Goal: Use online tool/utility: Utilize a website feature to perform a specific function

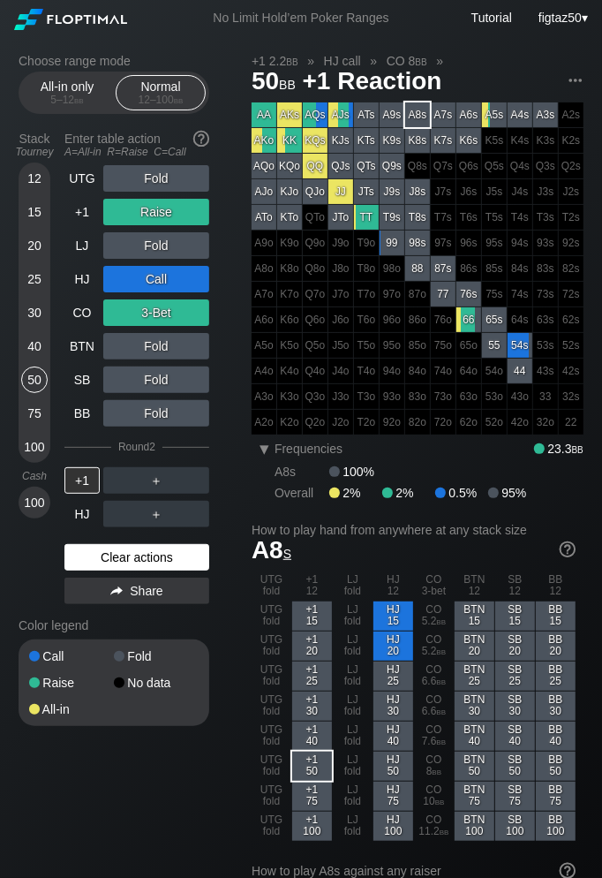
click at [126, 552] on div "Clear actions" at bounding box center [136, 557] width 145 height 26
click at [126, 639] on div "Call Fold Raise No data All-in" at bounding box center [114, 682] width 191 height 87
click at [158, 549] on div "Clear actions" at bounding box center [136, 557] width 145 height 26
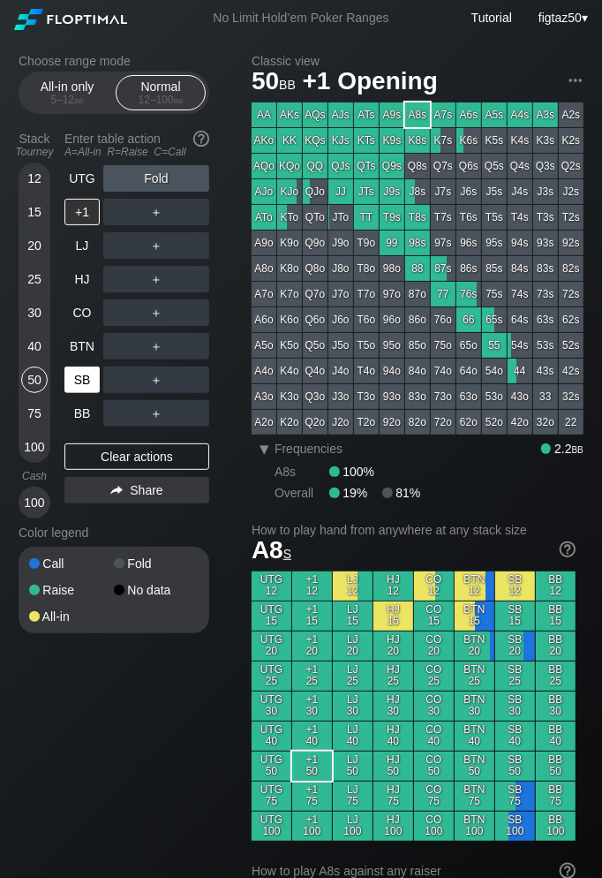
scroll to position [1, 0]
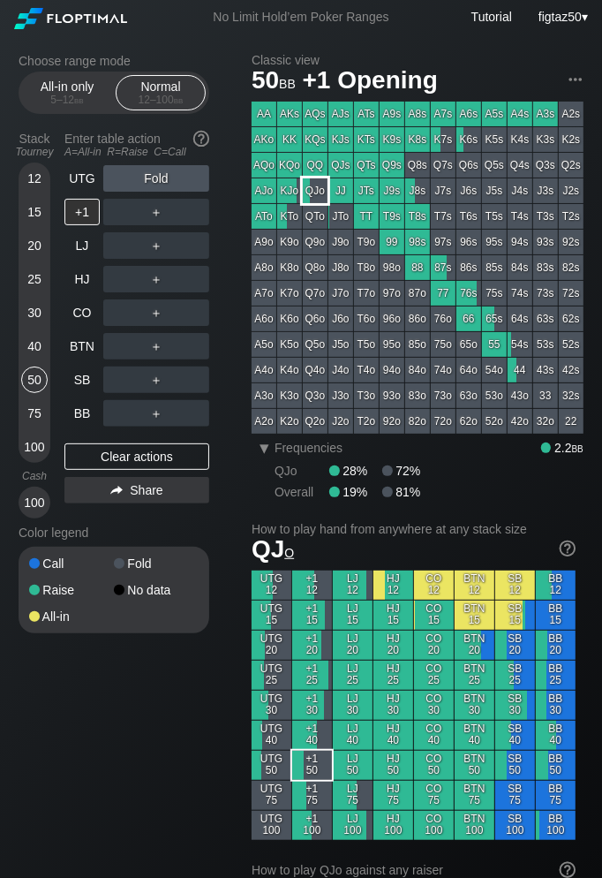
click at [318, 193] on div "QJo" at bounding box center [315, 190] width 25 height 25
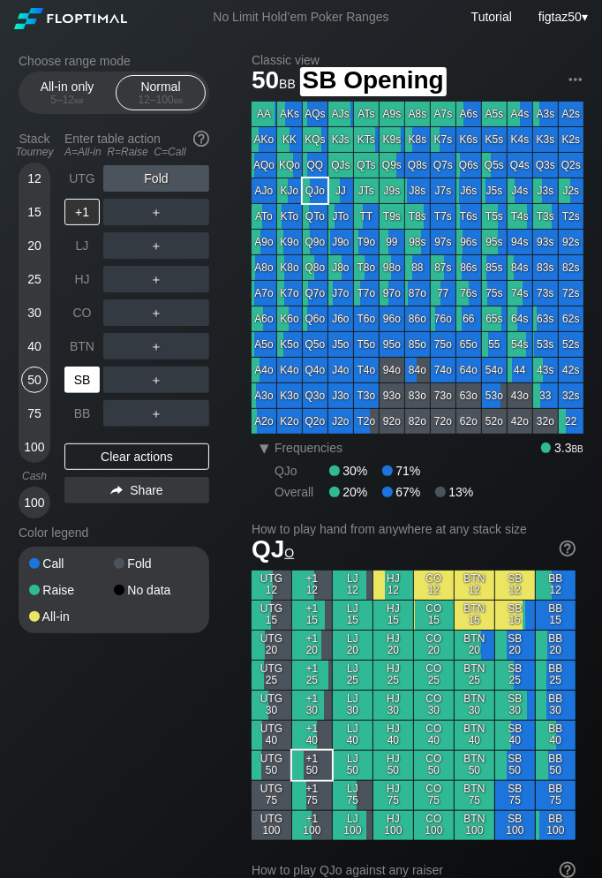
click at [83, 381] on div "SB" at bounding box center [81, 379] width 35 height 26
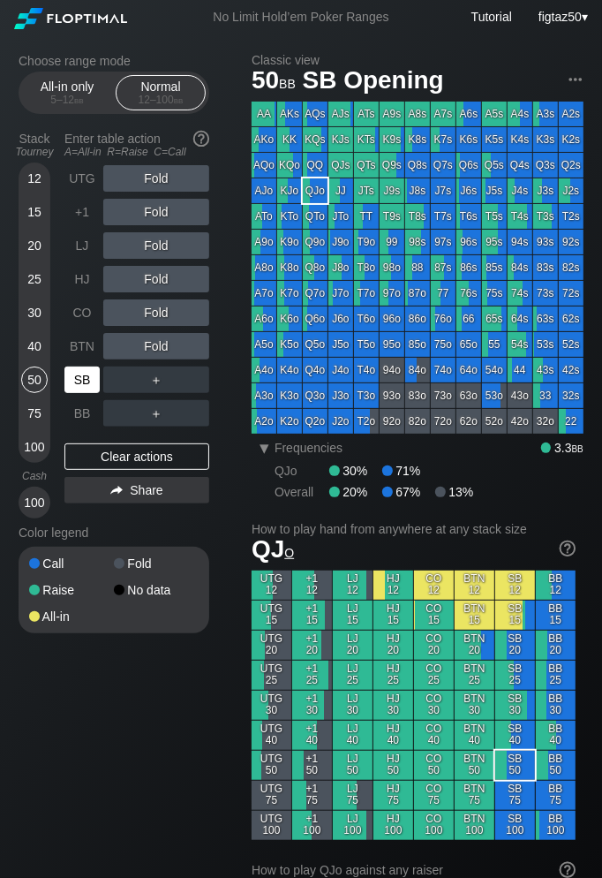
click at [83, 381] on div "SB" at bounding box center [81, 379] width 35 height 26
click at [181, 377] on div "C ✕" at bounding box center [192, 379] width 34 height 26
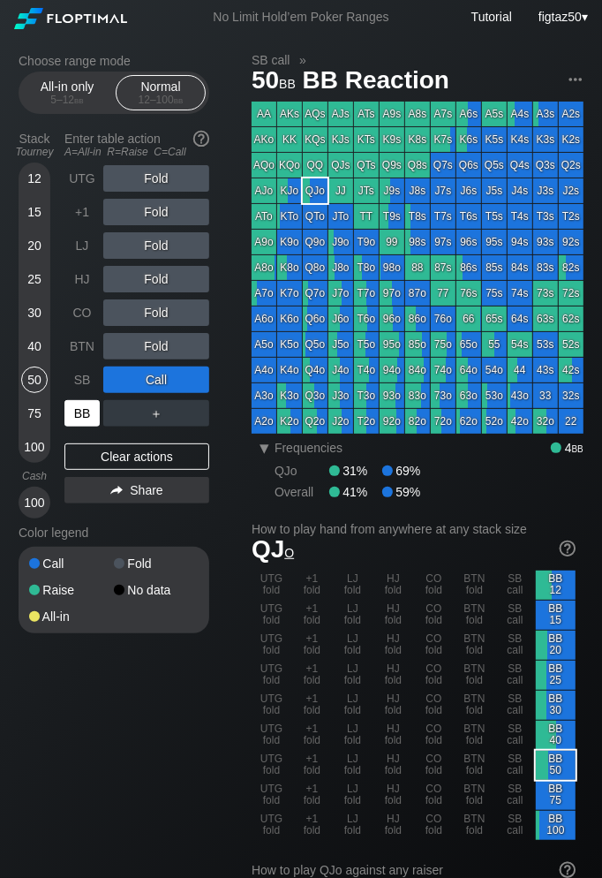
click at [93, 410] on div "BB" at bounding box center [81, 413] width 35 height 26
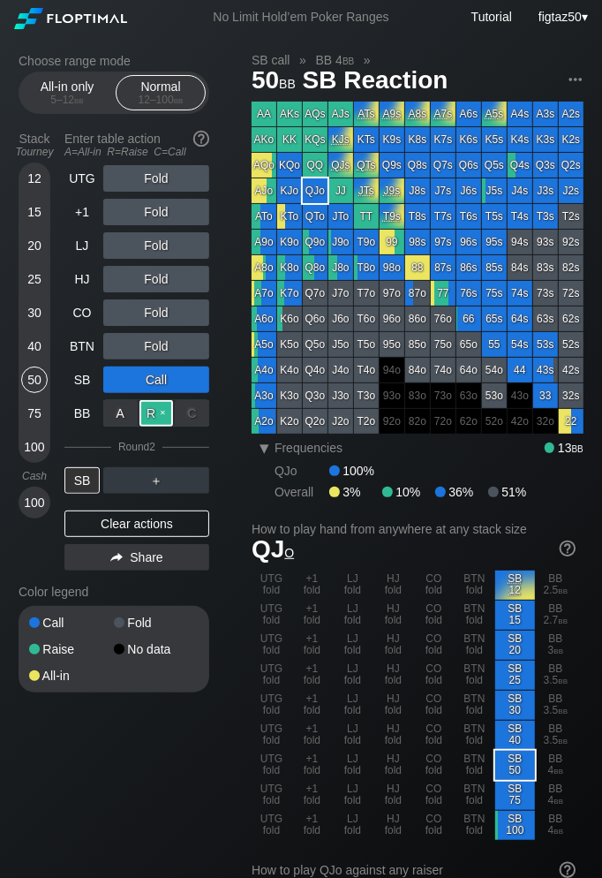
click at [148, 411] on div "R ✕" at bounding box center [157, 413] width 34 height 26
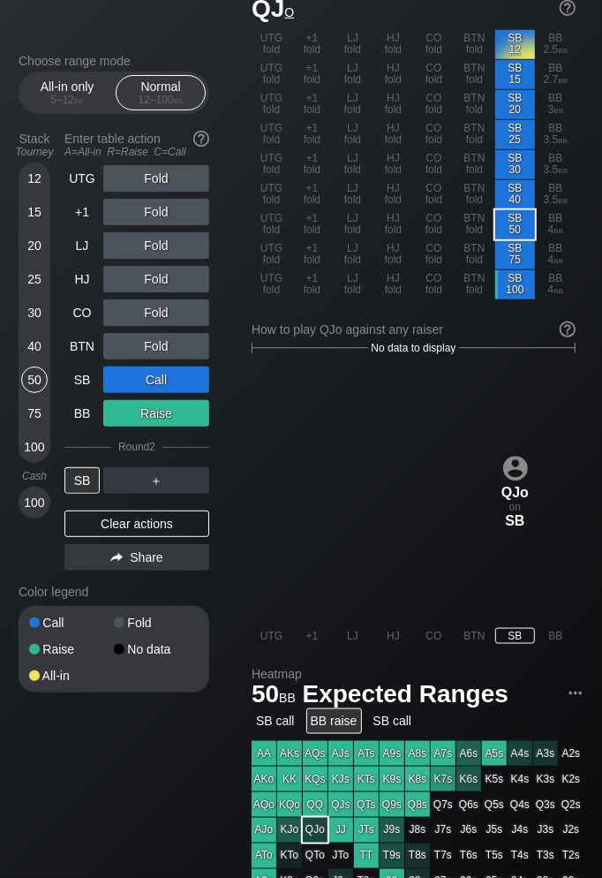
scroll to position [544, 0]
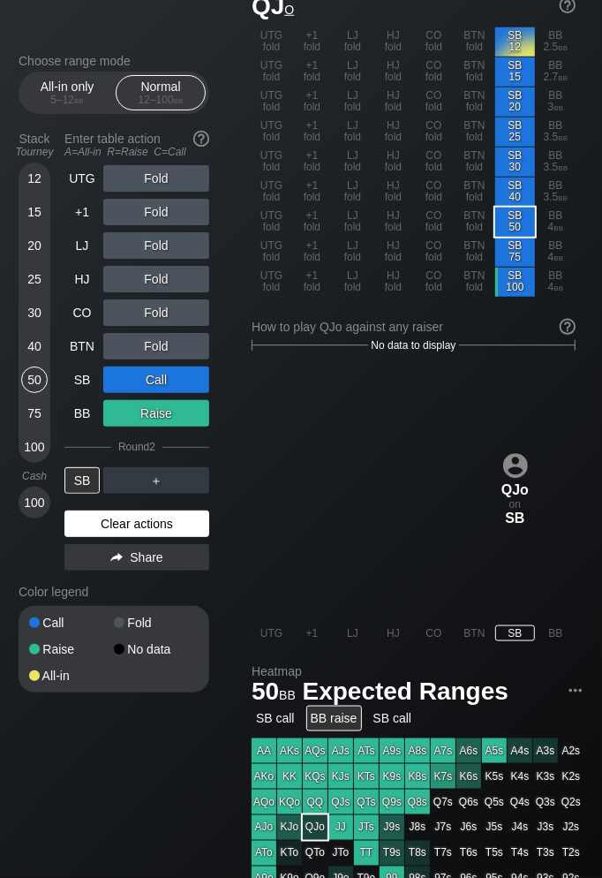
click at [144, 517] on div "Clear actions" at bounding box center [136, 523] width 145 height 26
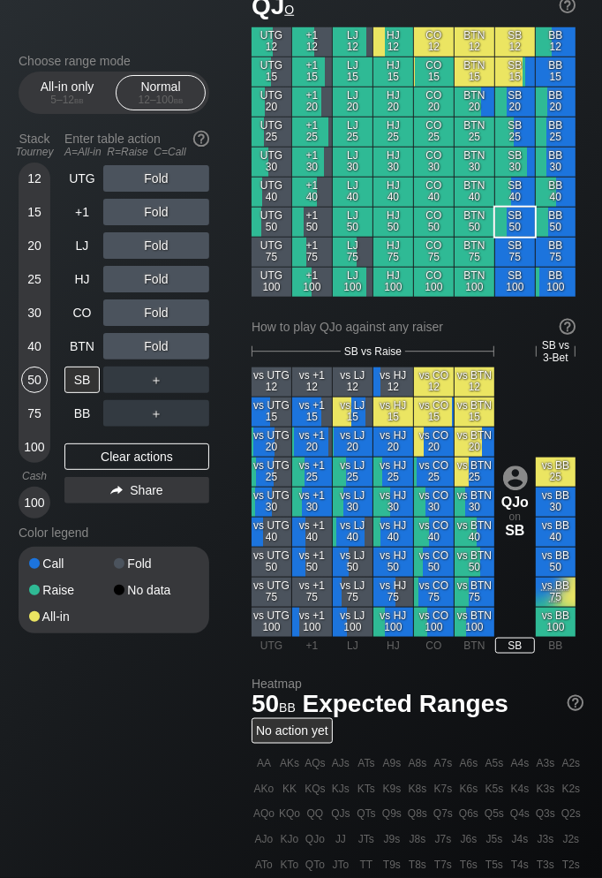
click at [144, 517] on div "UTG Fold +1 Fold LJ Fold HJ Fold CO Fold BTN Fold SB ＋ BB ＋ Clear actions Share" at bounding box center [136, 341] width 145 height 353
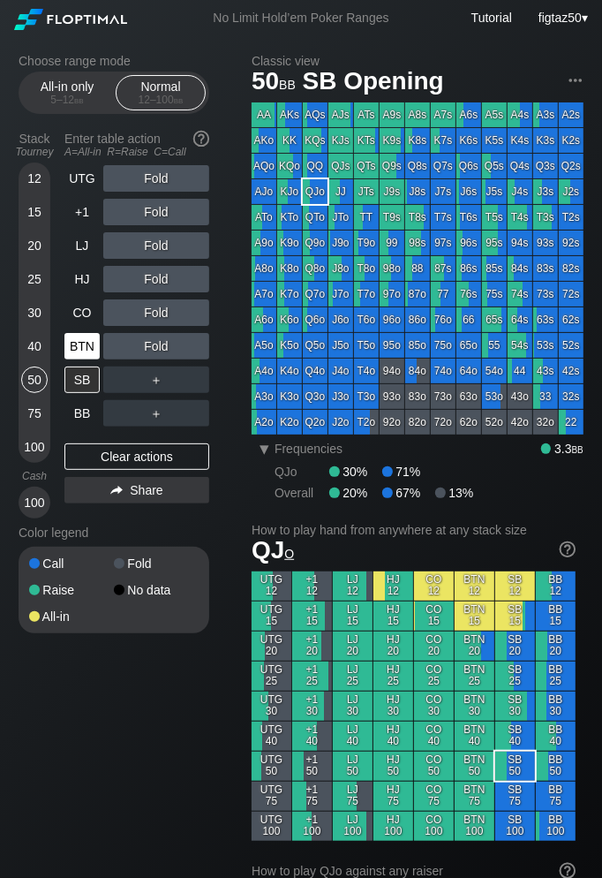
click at [82, 343] on div "BTN" at bounding box center [81, 346] width 35 height 26
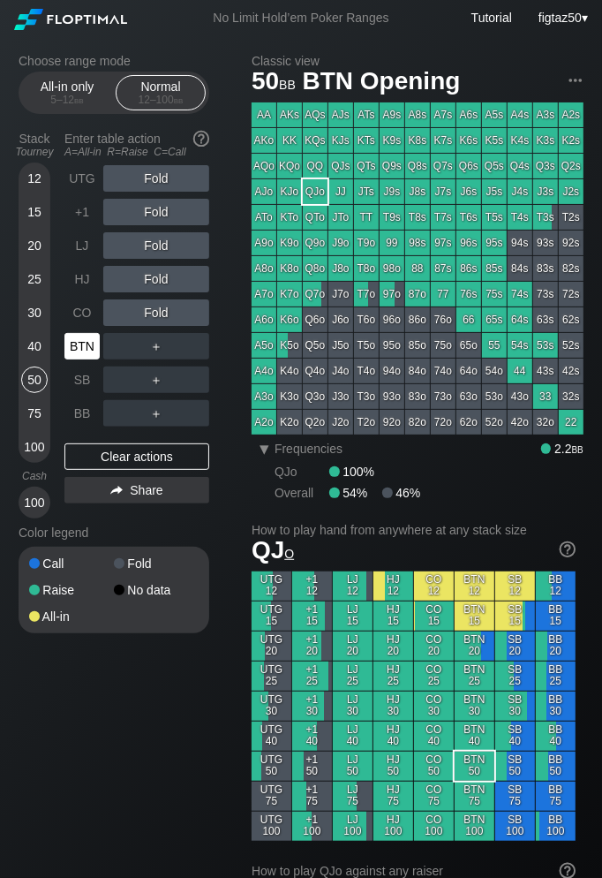
click at [82, 343] on div "BTN" at bounding box center [81, 346] width 35 height 26
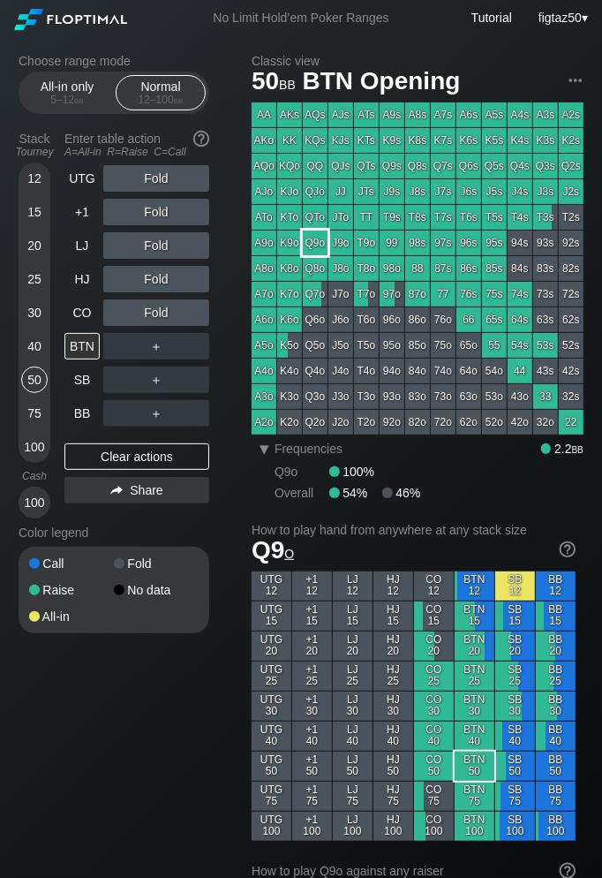
click at [317, 245] on div "Q9o" at bounding box center [315, 242] width 25 height 25
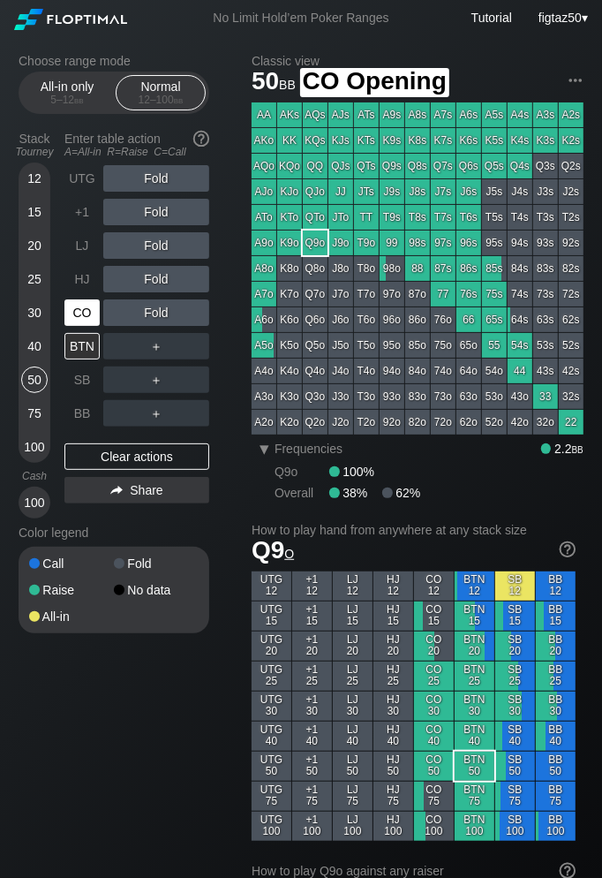
click at [87, 319] on div "CO" at bounding box center [81, 312] width 35 height 26
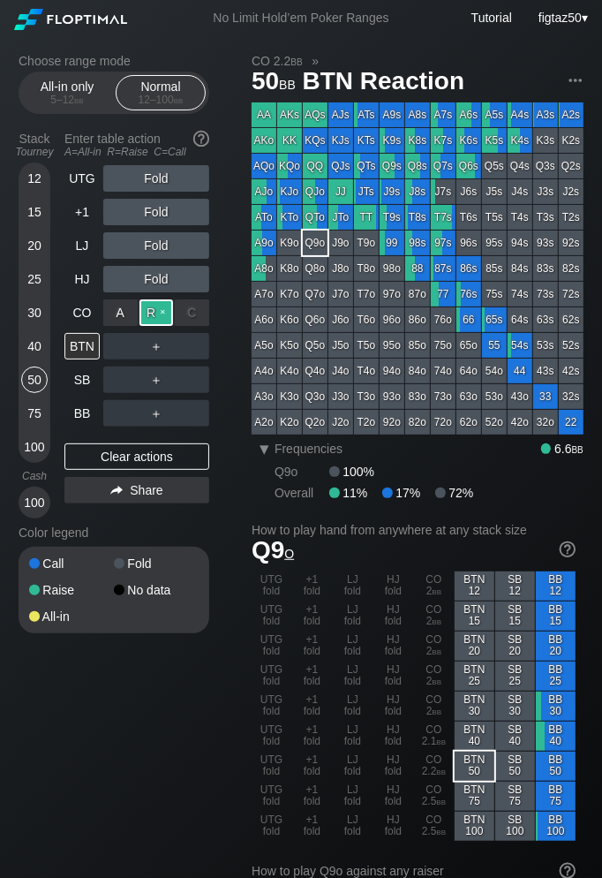
click at [158, 316] on div "R ✕" at bounding box center [157, 312] width 34 height 26
click at [91, 342] on div "BTN" at bounding box center [81, 346] width 35 height 26
click at [310, 246] on div "Q9o" at bounding box center [315, 242] width 25 height 25
click at [318, 245] on div "Q9o" at bounding box center [315, 242] width 25 height 25
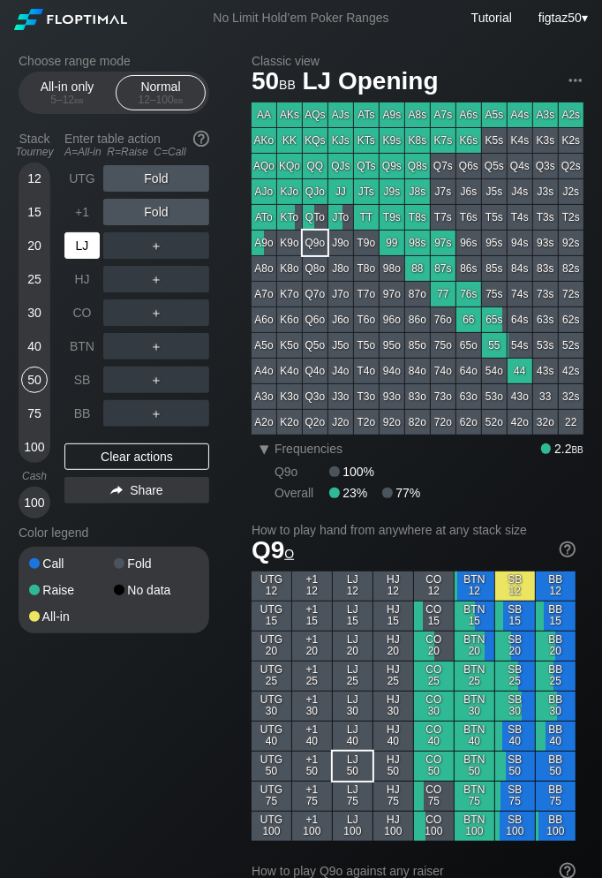
click at [83, 250] on div "LJ" at bounding box center [81, 245] width 35 height 26
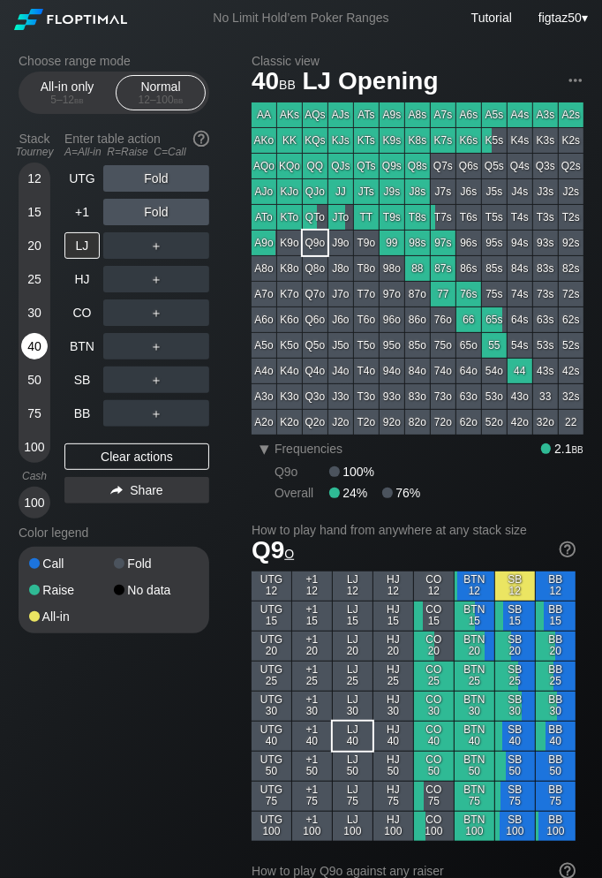
click at [36, 341] on div "40" at bounding box center [34, 346] width 26 height 26
click at [85, 246] on div "LJ" at bounding box center [81, 245] width 35 height 26
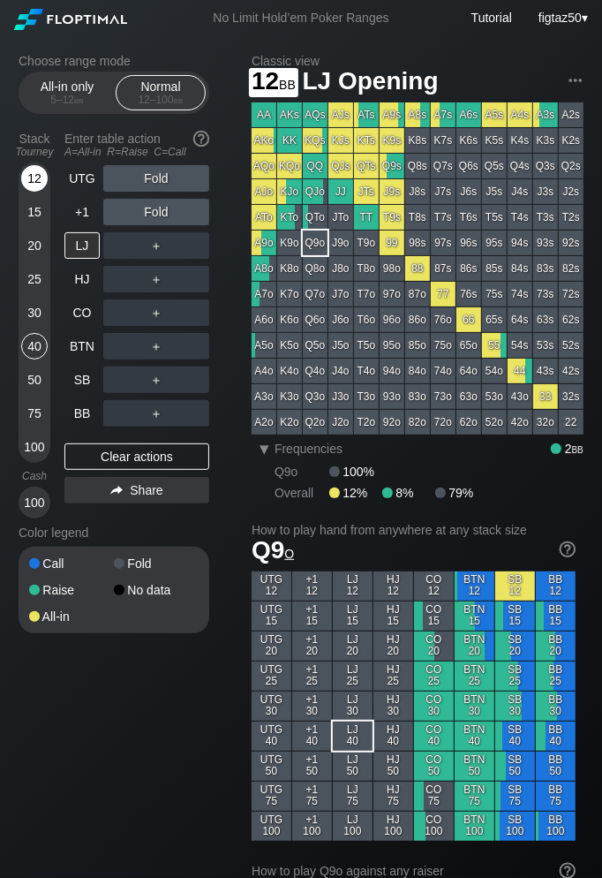
click at [37, 183] on div "12" at bounding box center [34, 178] width 26 height 26
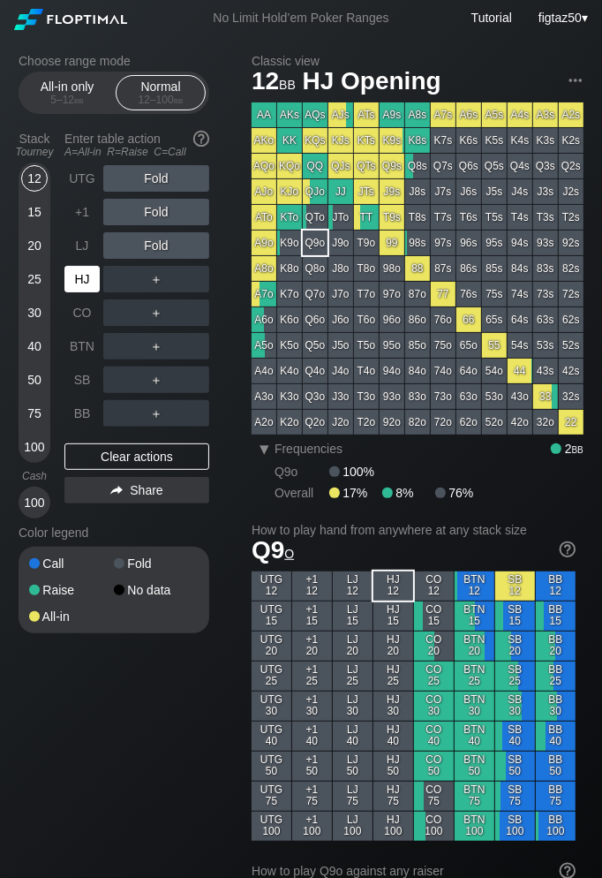
click at [83, 280] on div "HJ" at bounding box center [81, 279] width 35 height 26
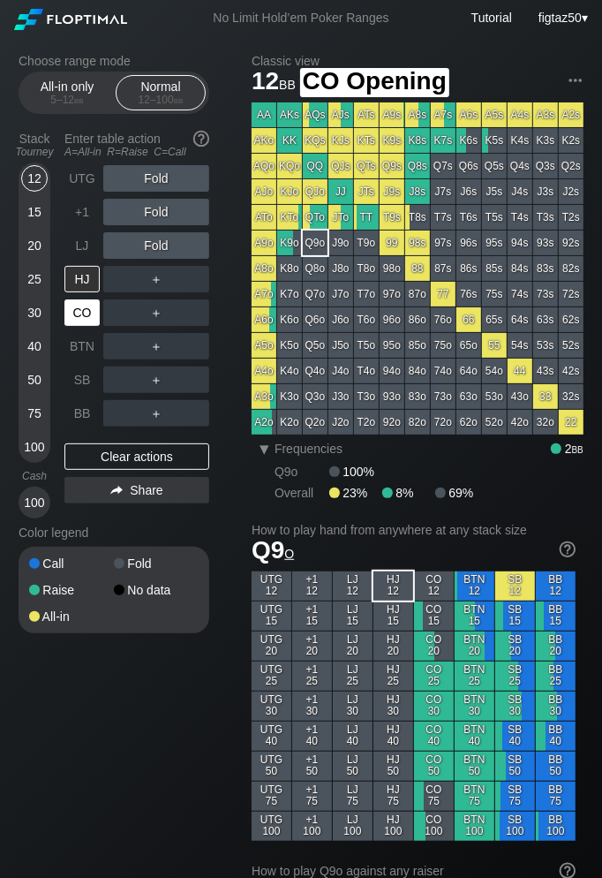
click at [87, 312] on div "CO" at bounding box center [81, 312] width 35 height 26
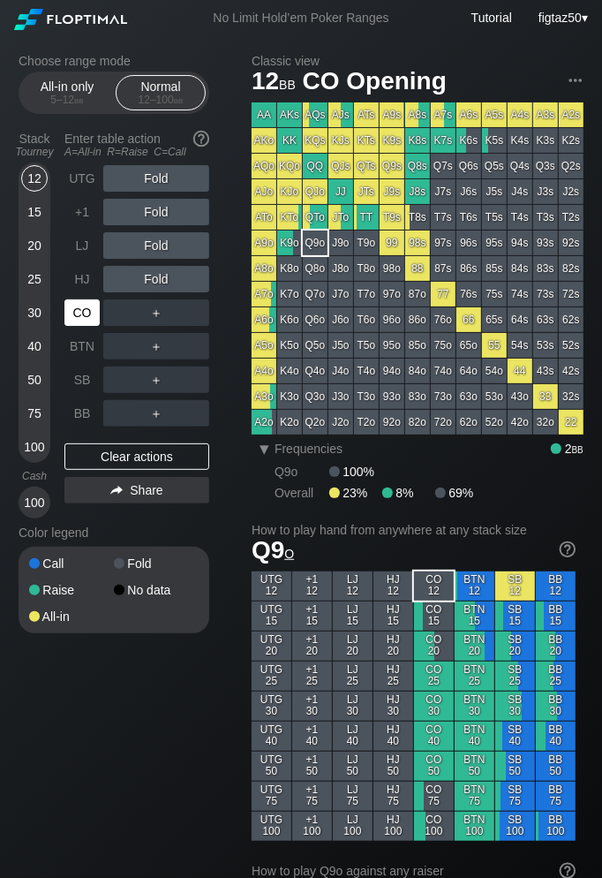
click at [87, 312] on div "CO" at bounding box center [81, 312] width 35 height 26
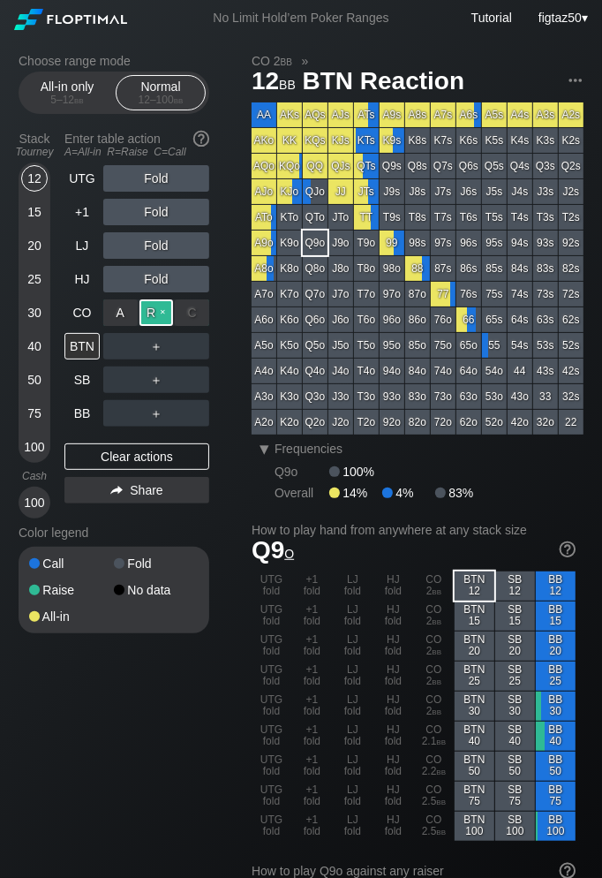
click at [147, 308] on div "R ✕" at bounding box center [157, 312] width 34 height 26
click at [88, 343] on div "BTN" at bounding box center [81, 346] width 35 height 26
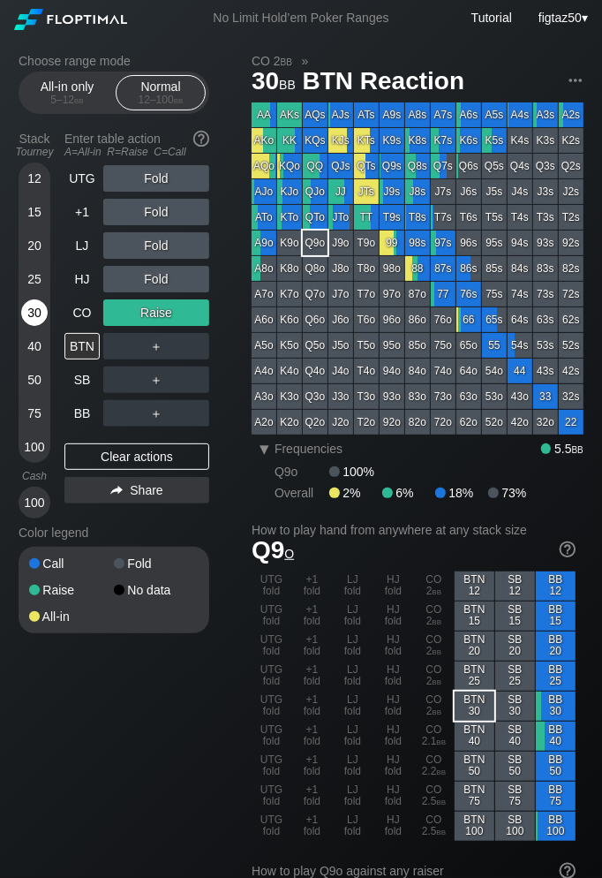
click at [43, 315] on div "30" at bounding box center [34, 312] width 26 height 26
click at [78, 343] on div "BTN" at bounding box center [81, 346] width 35 height 26
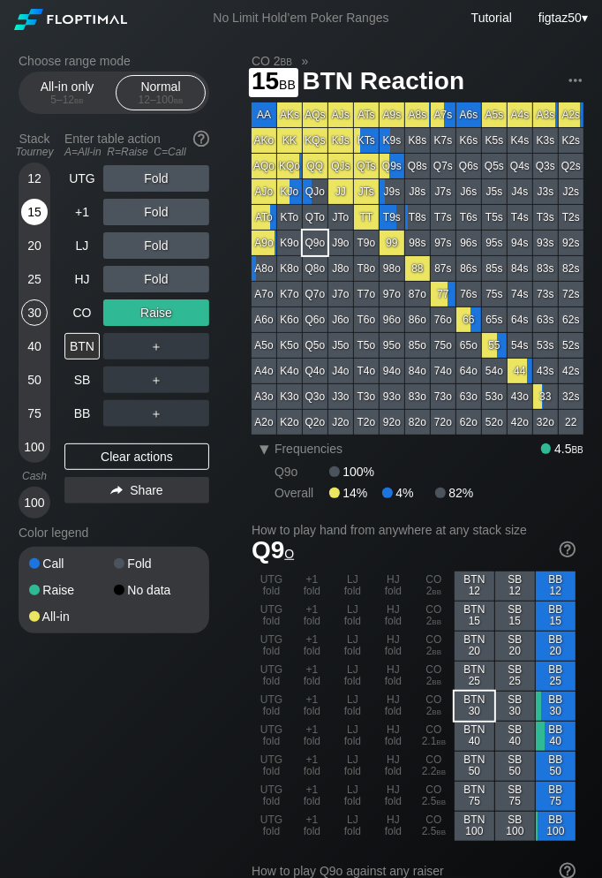
click at [37, 216] on div "15" at bounding box center [34, 212] width 26 height 26
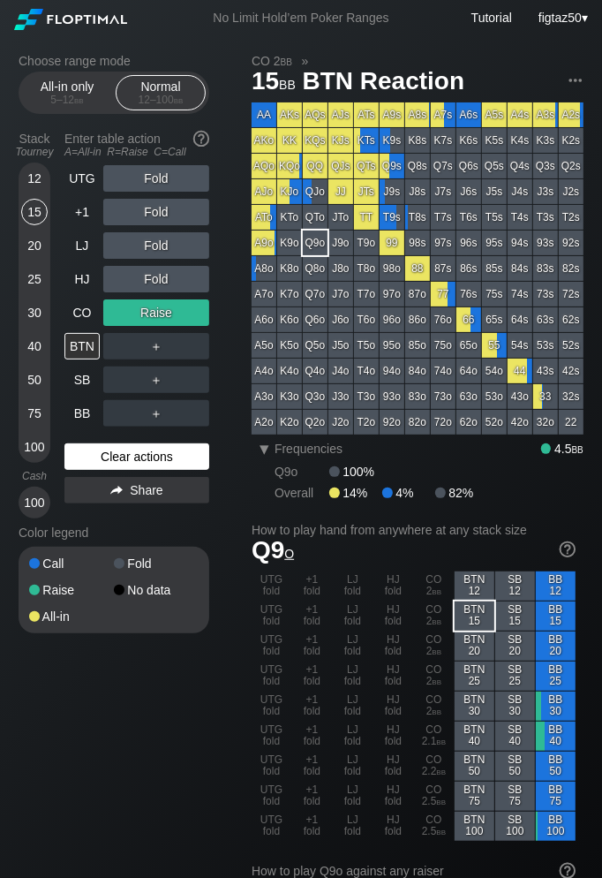
click at [135, 460] on div "Clear actions" at bounding box center [136, 456] width 145 height 26
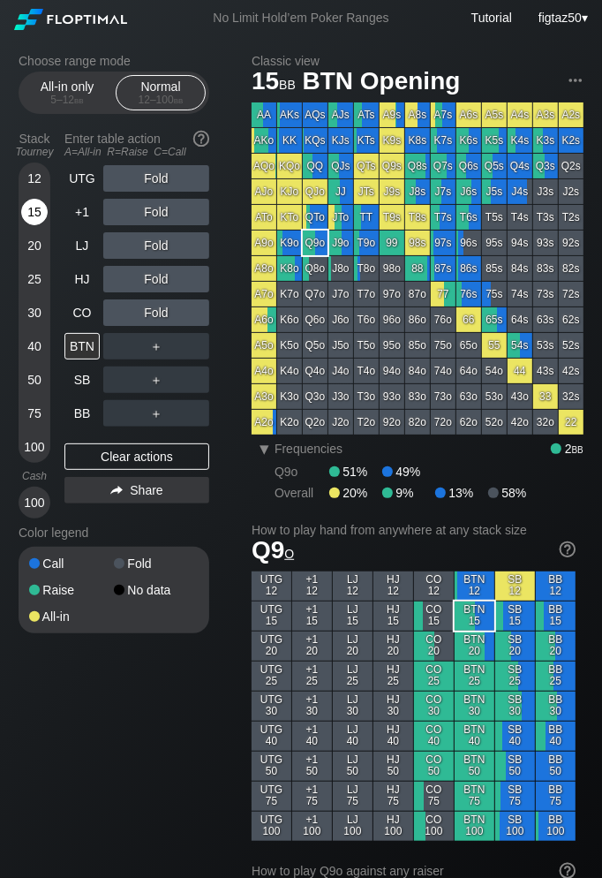
click at [40, 214] on div "15" at bounding box center [34, 212] width 26 height 26
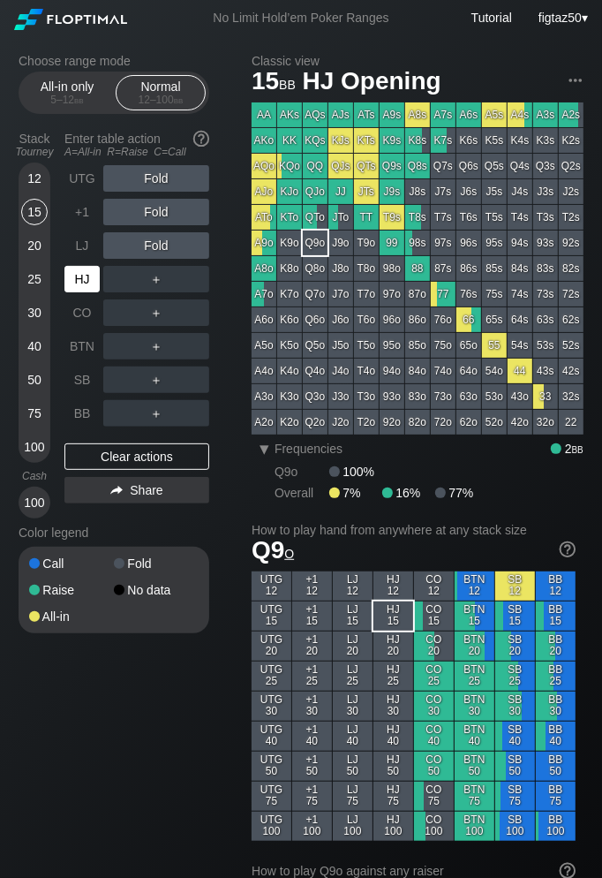
click at [82, 283] on div "HJ" at bounding box center [81, 279] width 35 height 26
click at [28, 210] on div "15" at bounding box center [34, 212] width 26 height 26
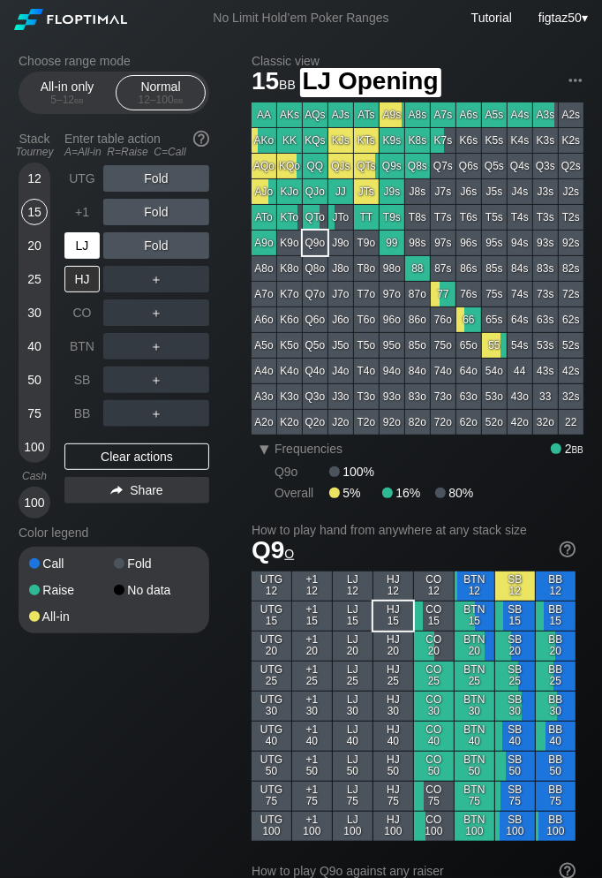
click at [78, 247] on div "LJ" at bounding box center [81, 245] width 35 height 26
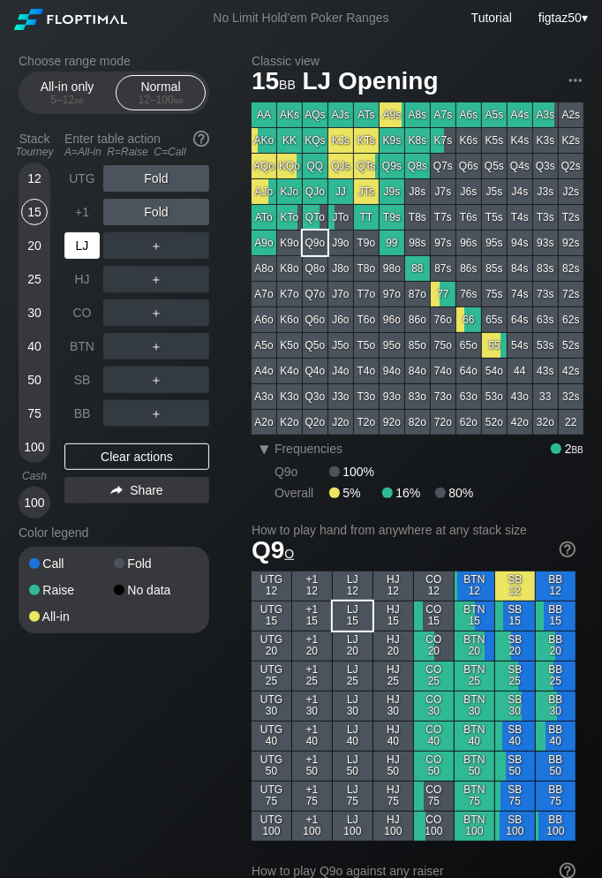
click at [78, 247] on div "LJ" at bounding box center [81, 245] width 35 height 26
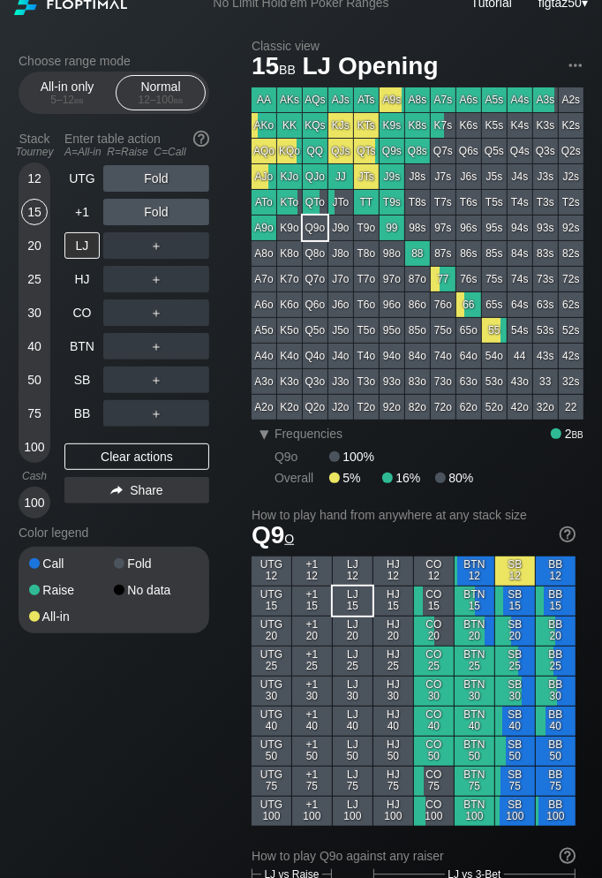
scroll to position [29, 0]
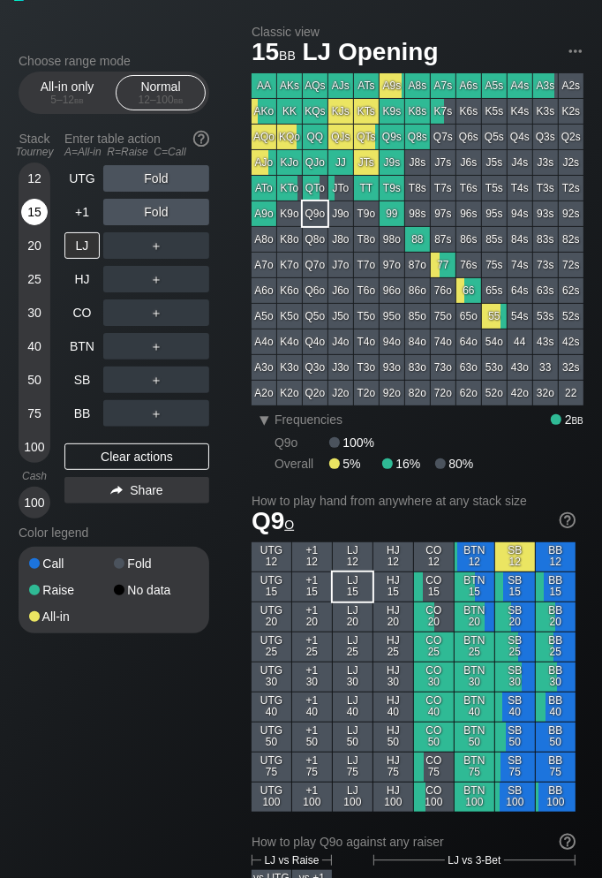
click at [39, 213] on div "15" at bounding box center [34, 212] width 26 height 26
click at [38, 213] on div "15" at bounding box center [34, 212] width 26 height 26
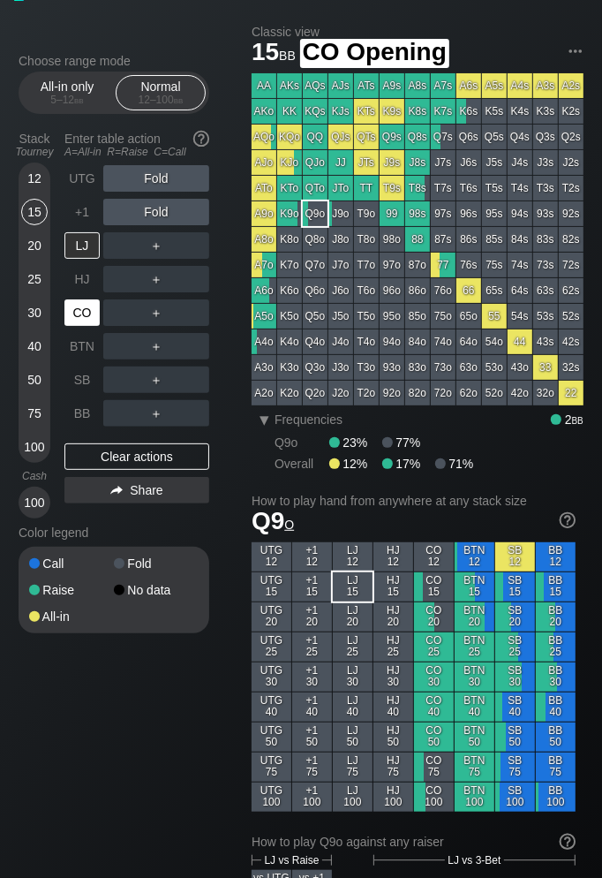
click at [78, 316] on div "CO" at bounding box center [81, 312] width 35 height 26
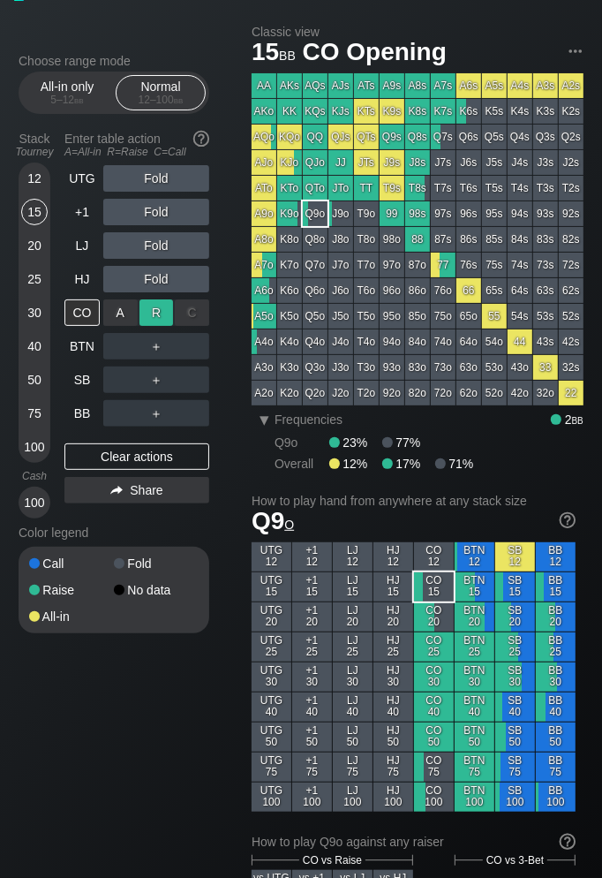
click at [150, 316] on div "R ✕" at bounding box center [157, 312] width 34 height 26
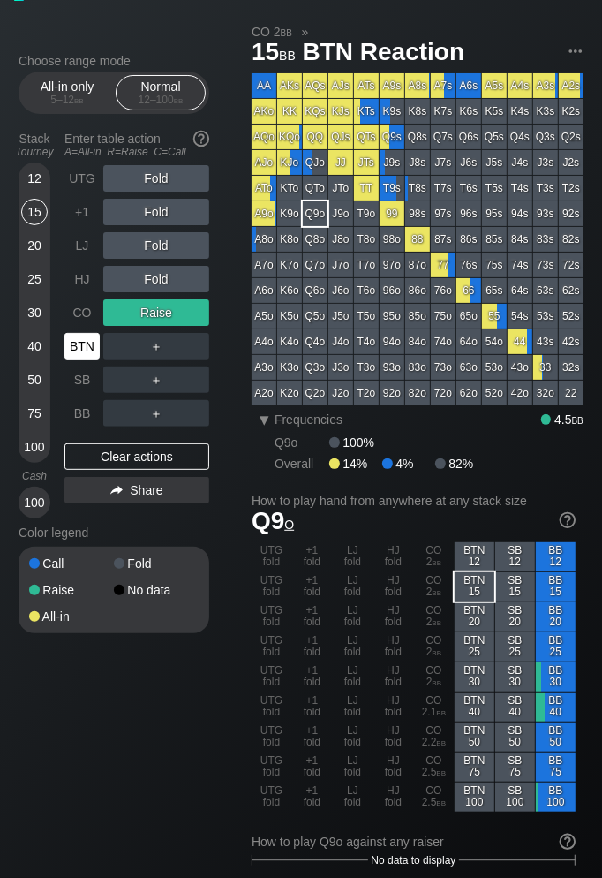
click at [81, 343] on div "BTN" at bounding box center [81, 346] width 35 height 26
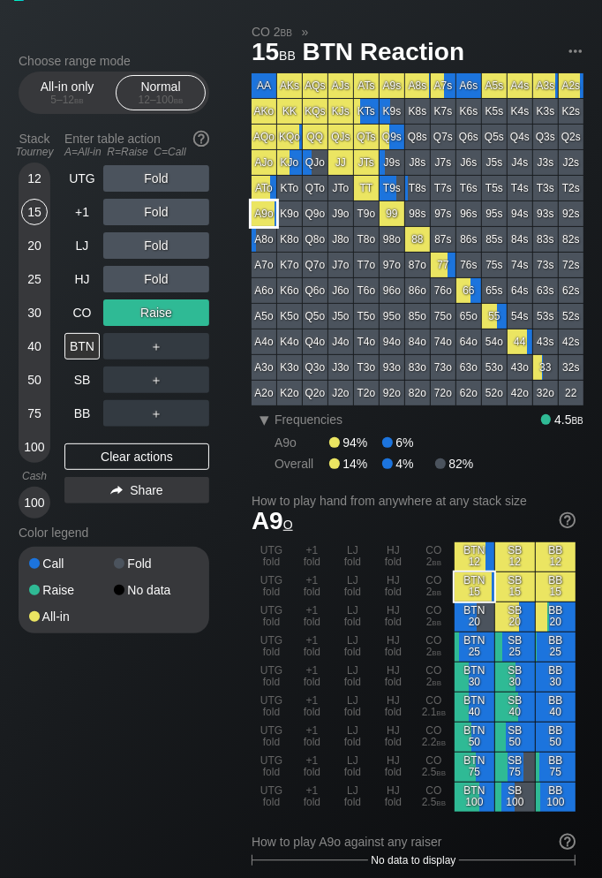
click at [264, 216] on div "A9o" at bounding box center [264, 213] width 25 height 25
click at [264, 217] on div "A9o" at bounding box center [264, 213] width 25 height 25
click at [81, 313] on div "CO" at bounding box center [81, 312] width 35 height 26
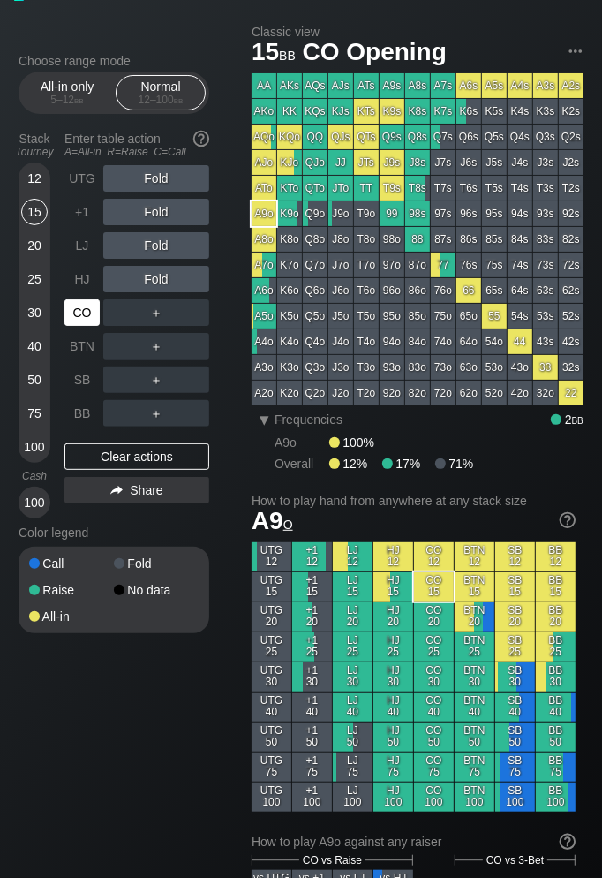
click at [81, 313] on div "CO" at bounding box center [81, 312] width 35 height 26
click at [88, 315] on div "CO" at bounding box center [81, 312] width 35 height 26
click at [36, 209] on div "15" at bounding box center [34, 212] width 26 height 26
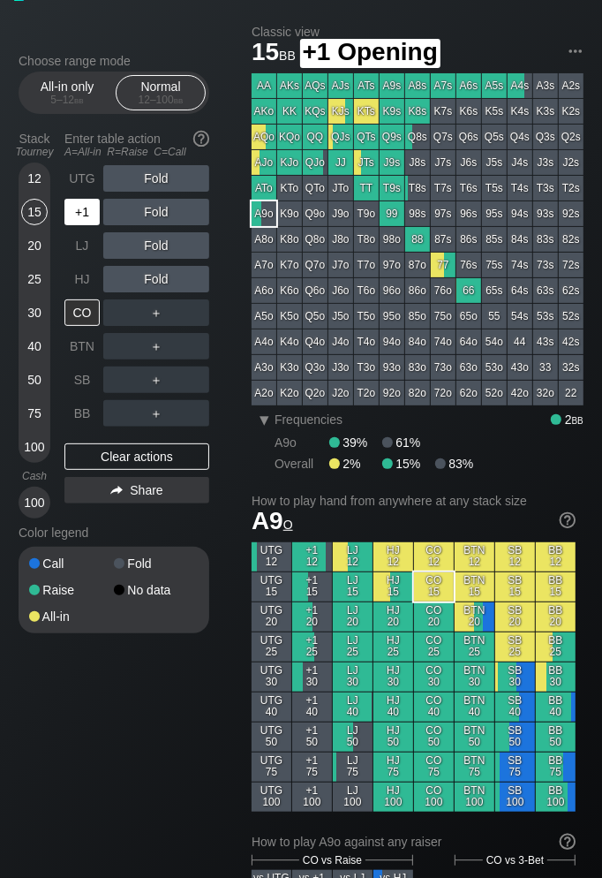
click at [78, 208] on div "+1" at bounding box center [81, 212] width 35 height 26
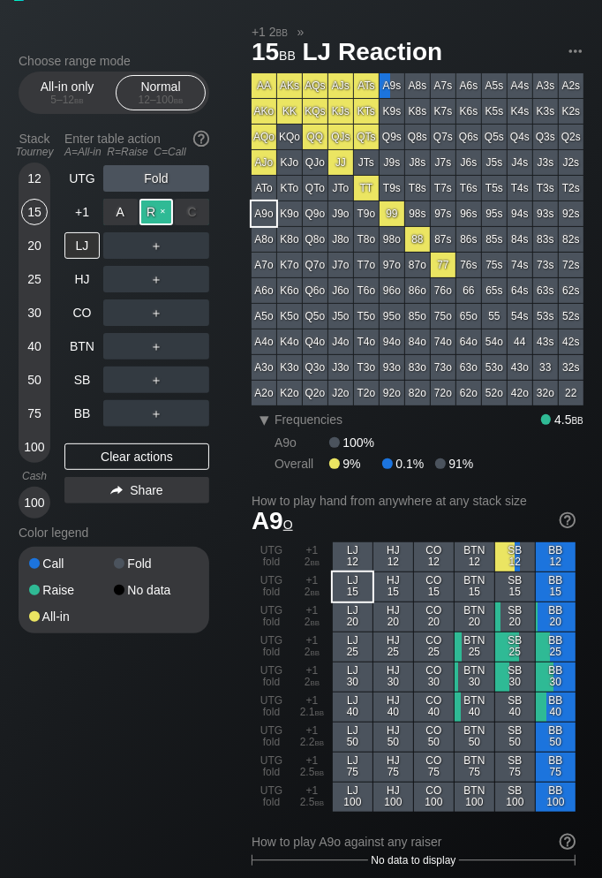
click at [147, 209] on div "R ✕" at bounding box center [157, 212] width 34 height 26
click at [84, 243] on div "LJ" at bounding box center [81, 245] width 35 height 26
click at [125, 245] on div "A ✕" at bounding box center [120, 245] width 34 height 26
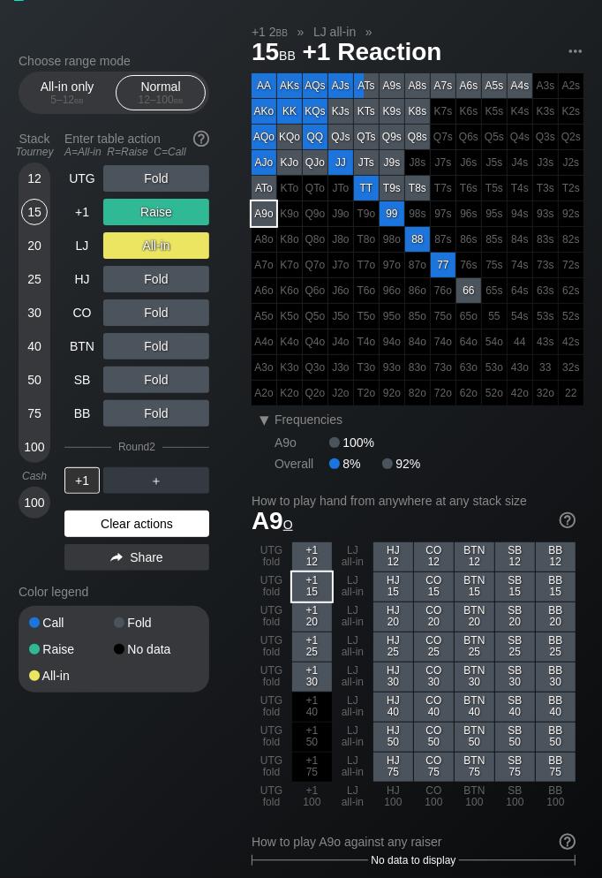
click at [158, 517] on div "Clear actions" at bounding box center [136, 523] width 145 height 26
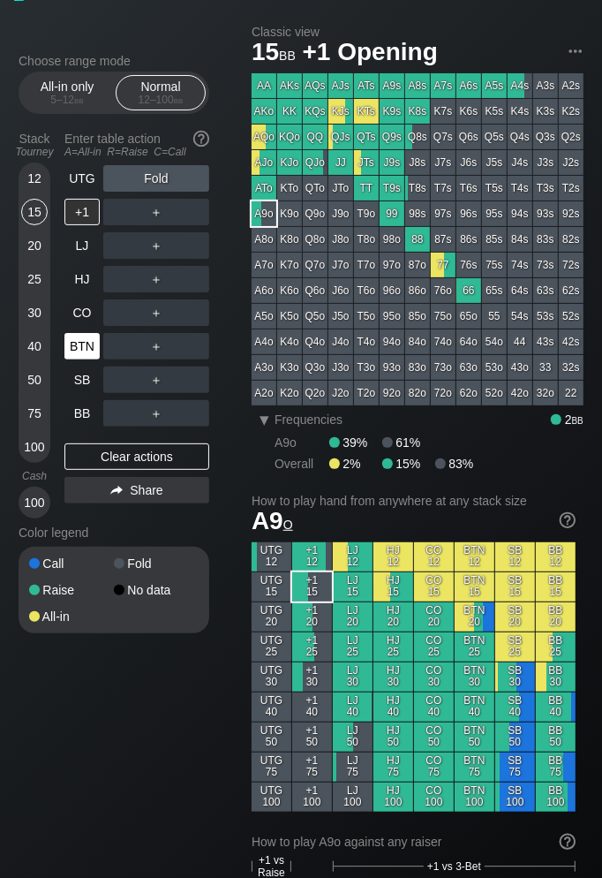
click at [84, 346] on div "BTN" at bounding box center [81, 346] width 35 height 26
